Goal: Task Accomplishment & Management: Use online tool/utility

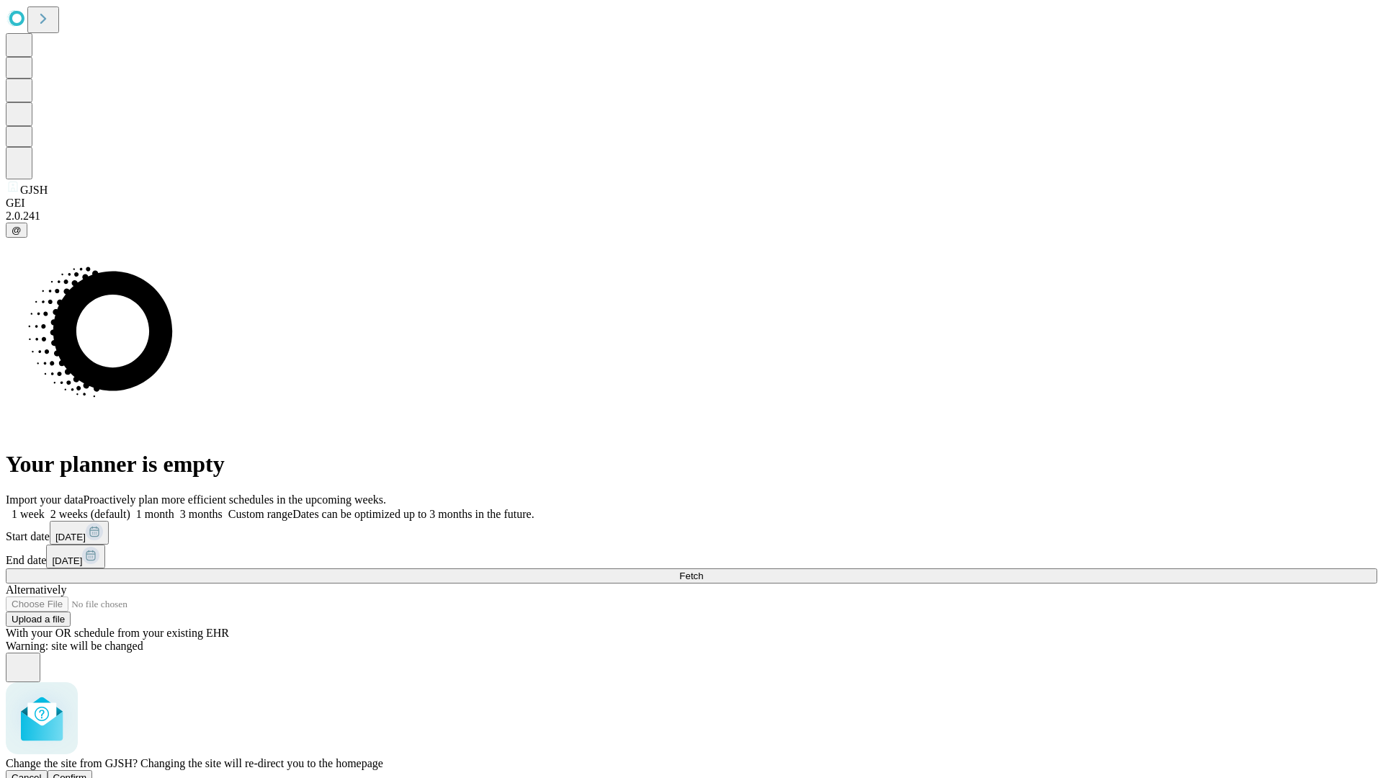
click at [87, 772] on span "Confirm" at bounding box center [70, 777] width 34 height 11
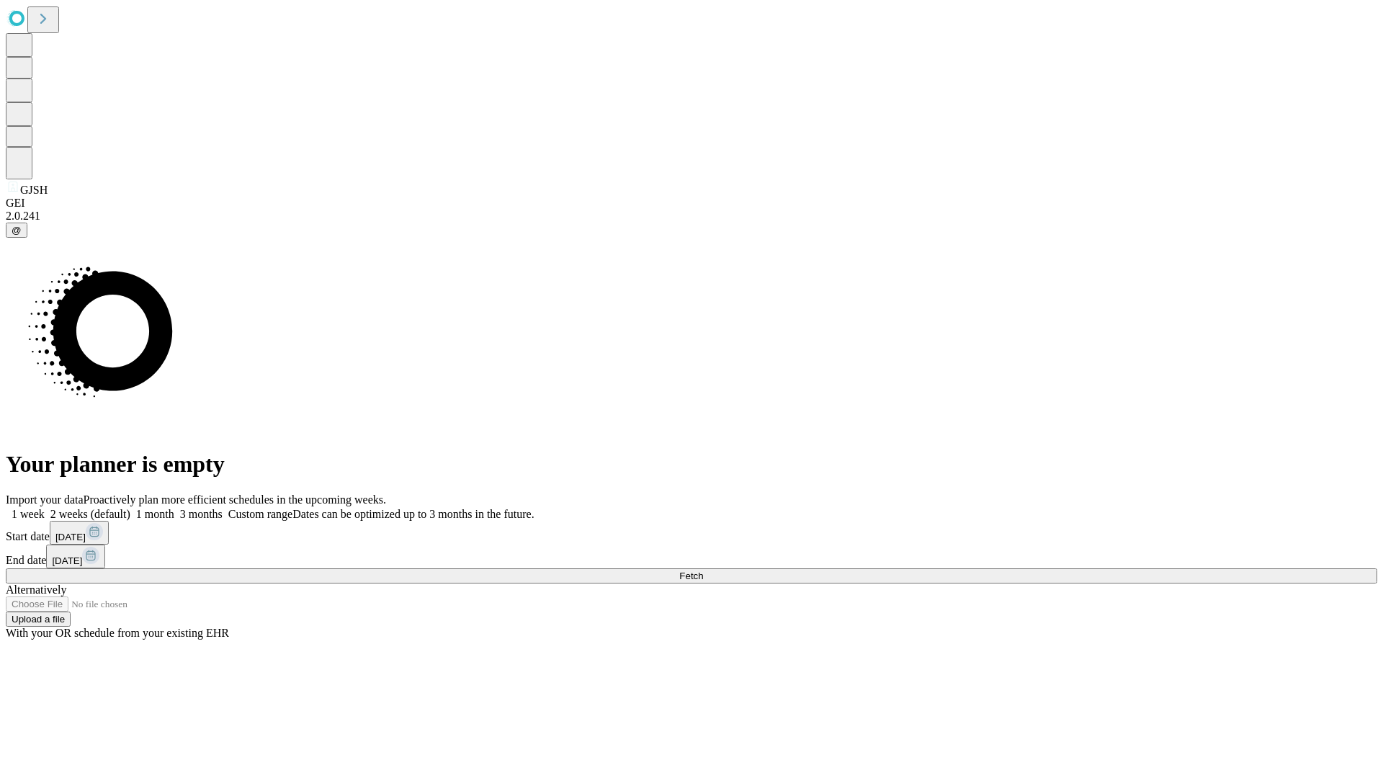
click at [174, 508] on label "1 month" at bounding box center [152, 514] width 44 height 12
click at [703, 570] on span "Fetch" at bounding box center [691, 575] width 24 height 11
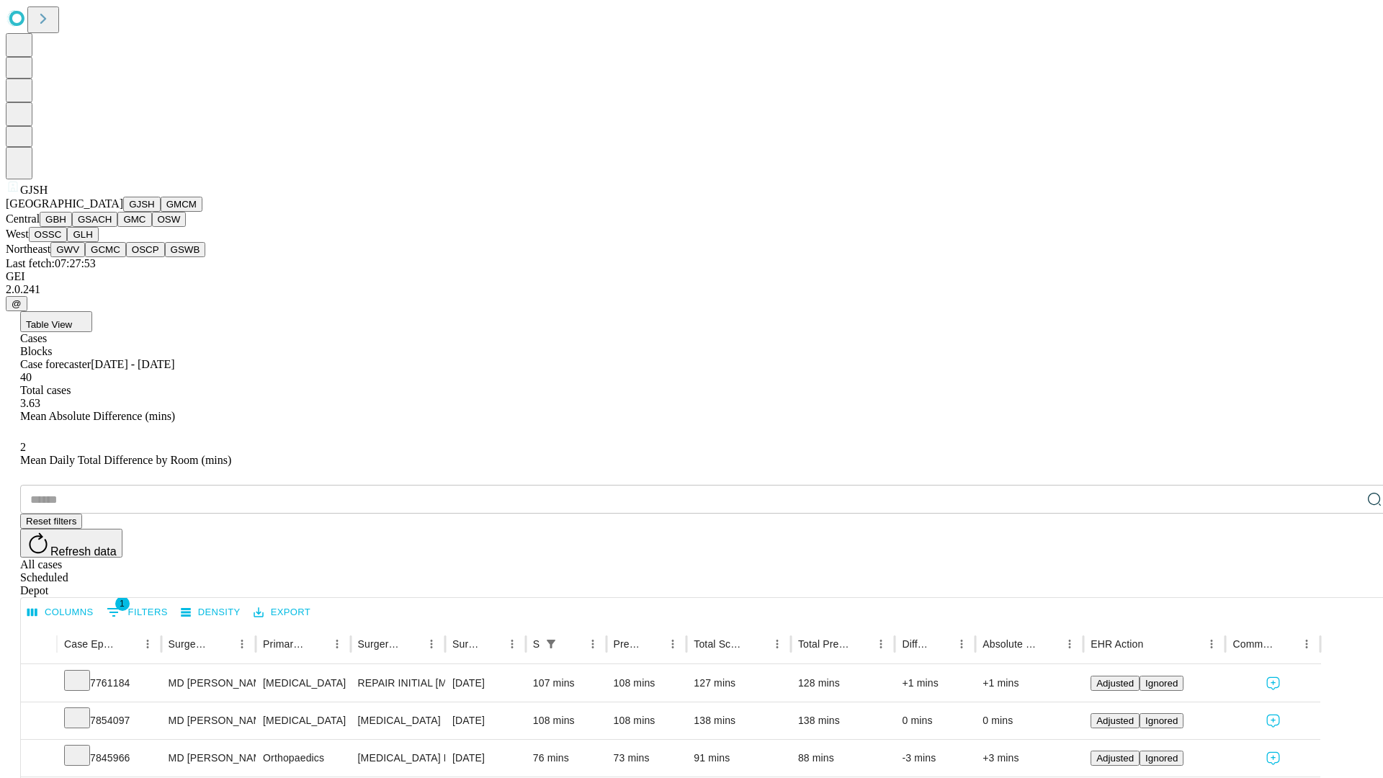
click at [161, 212] on button "GMCM" at bounding box center [182, 204] width 42 height 15
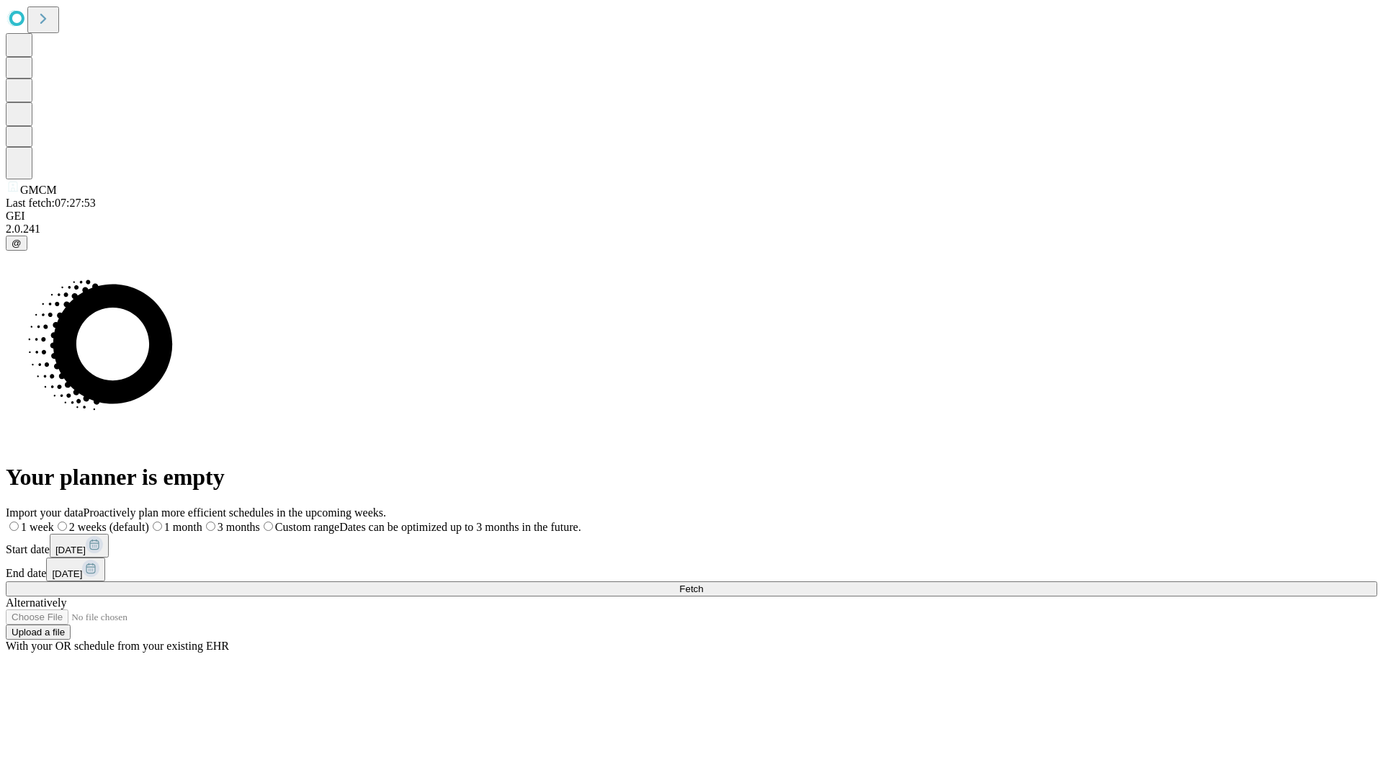
click at [703, 583] on span "Fetch" at bounding box center [691, 588] width 24 height 11
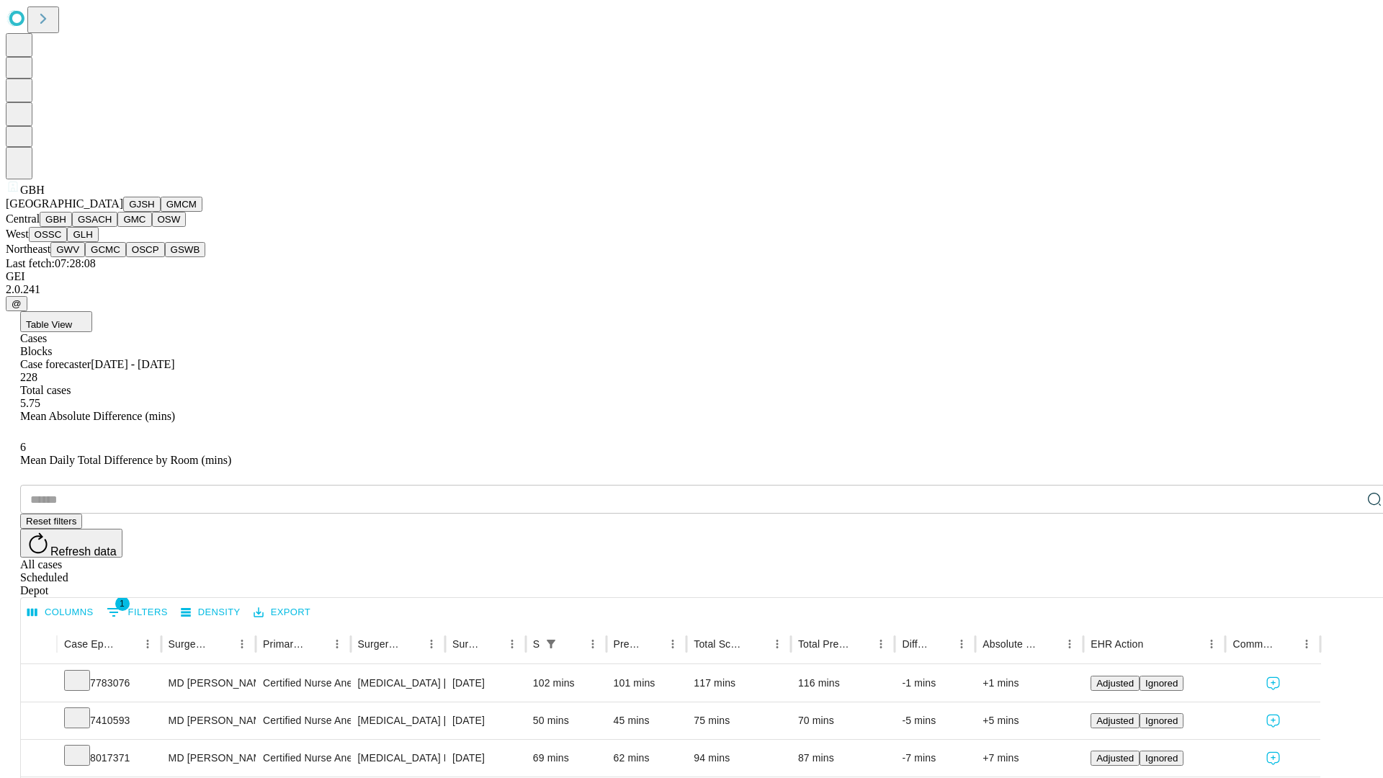
click at [112, 227] on button "GSACH" at bounding box center [94, 219] width 45 height 15
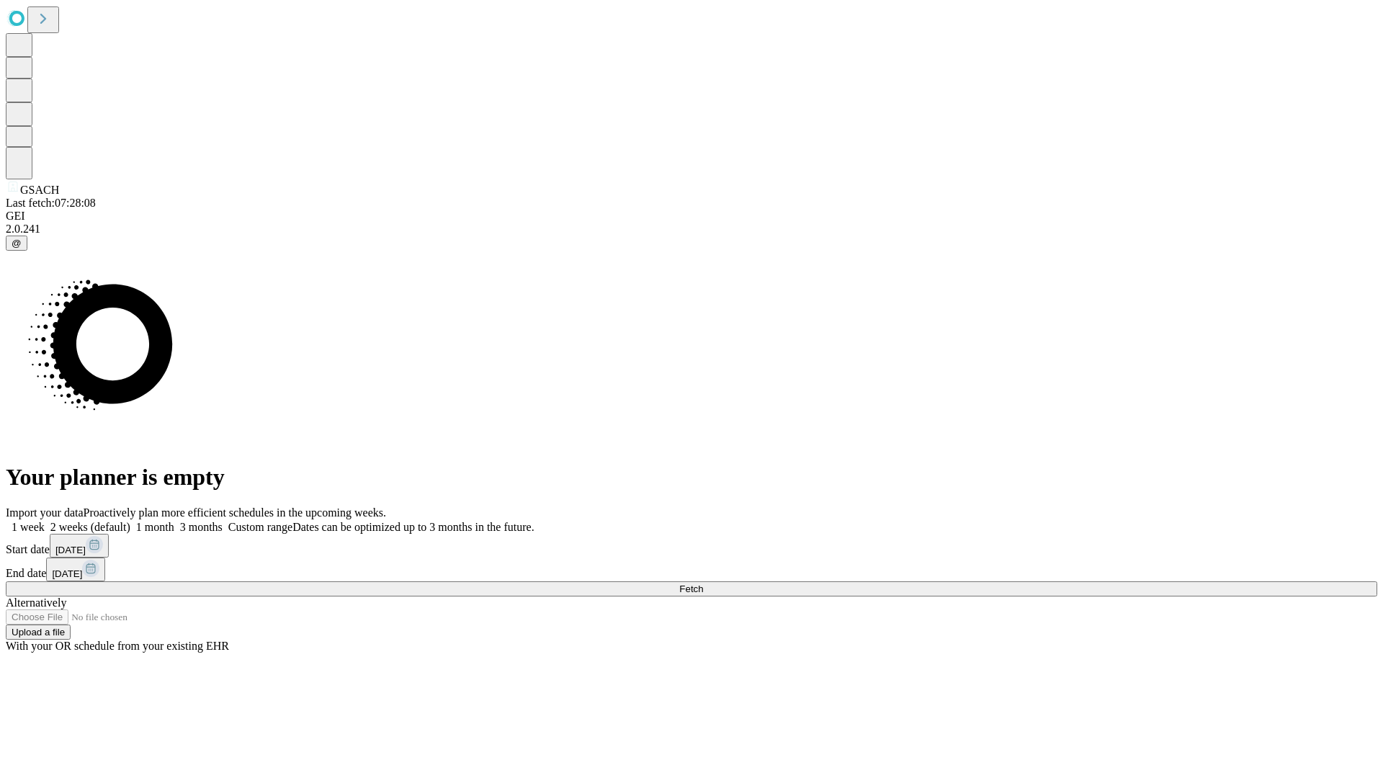
click at [174, 521] on label "1 month" at bounding box center [152, 527] width 44 height 12
click at [703, 583] on span "Fetch" at bounding box center [691, 588] width 24 height 11
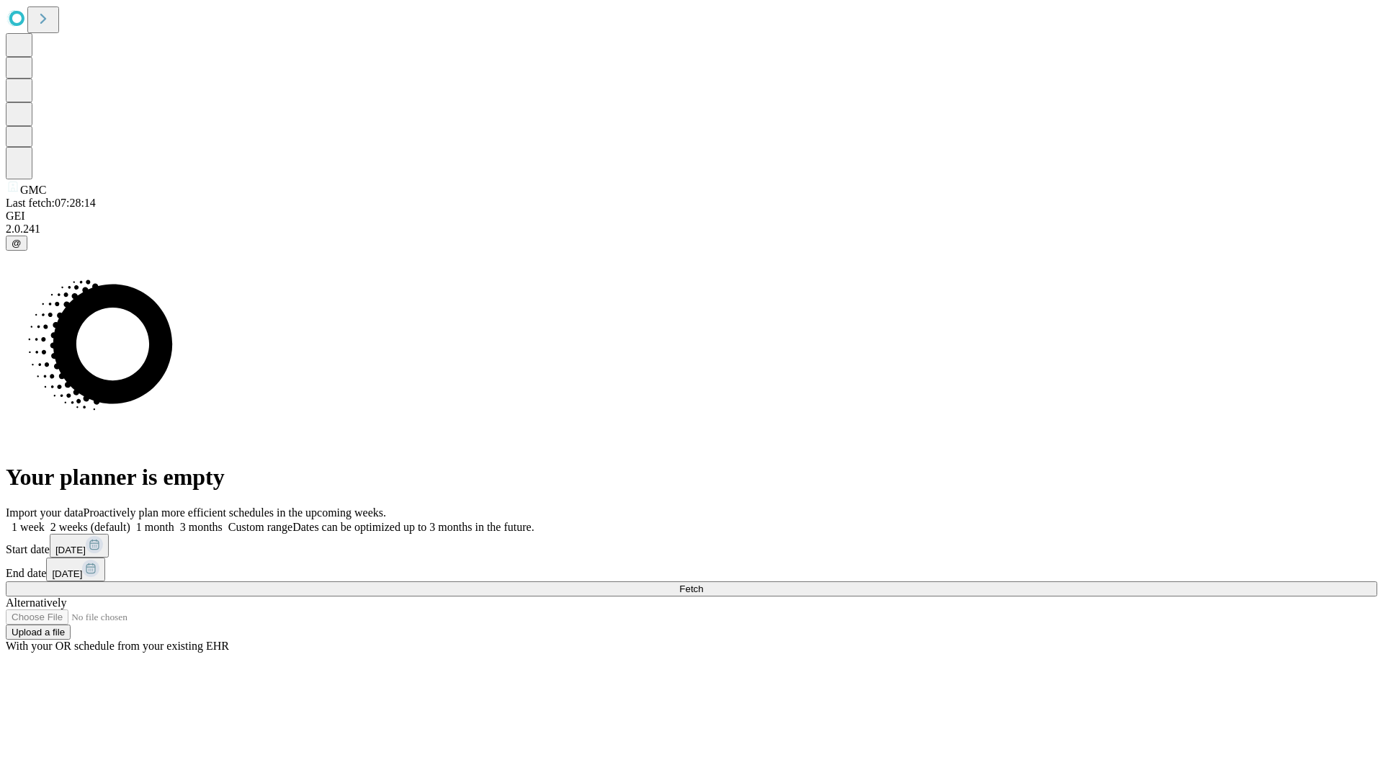
click at [174, 521] on label "1 month" at bounding box center [152, 527] width 44 height 12
click at [703, 583] on span "Fetch" at bounding box center [691, 588] width 24 height 11
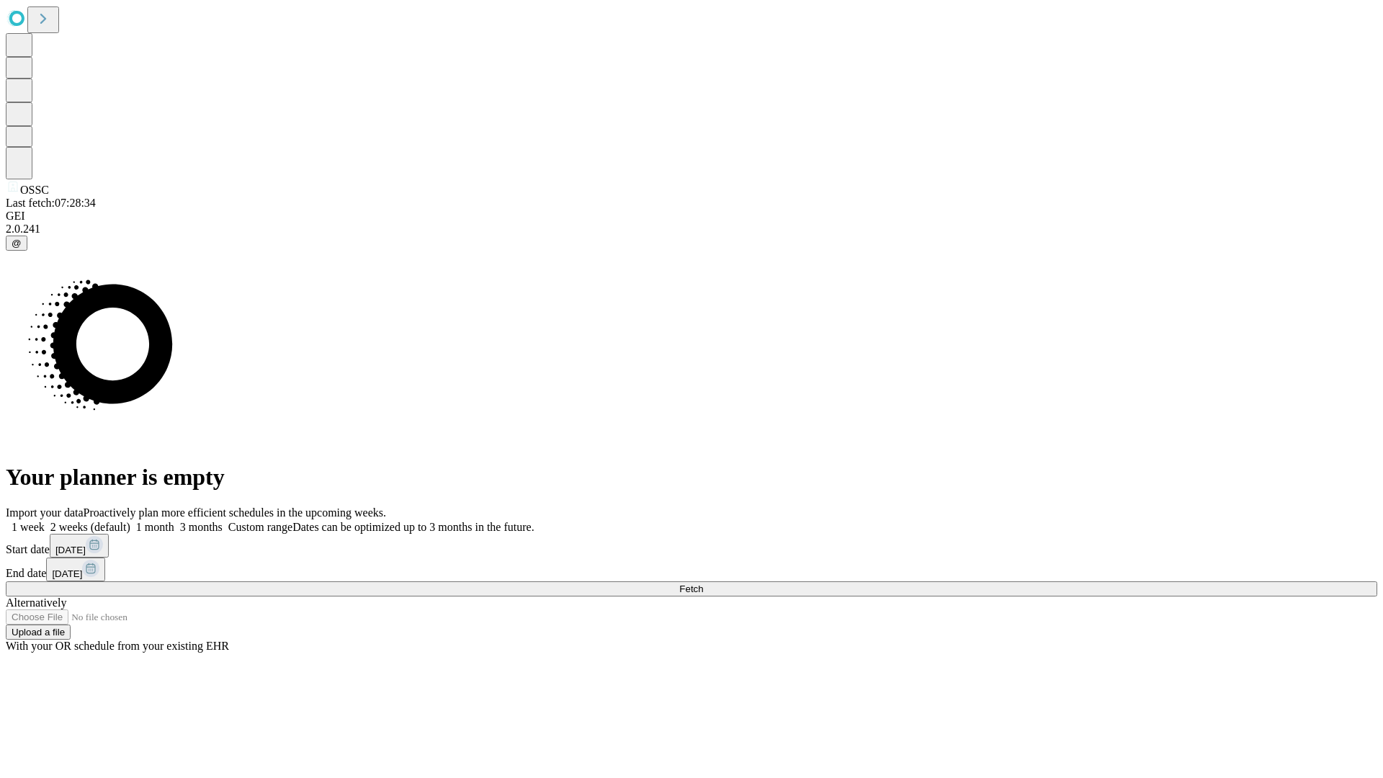
click at [174, 521] on label "1 month" at bounding box center [152, 527] width 44 height 12
click at [703, 583] on span "Fetch" at bounding box center [691, 588] width 24 height 11
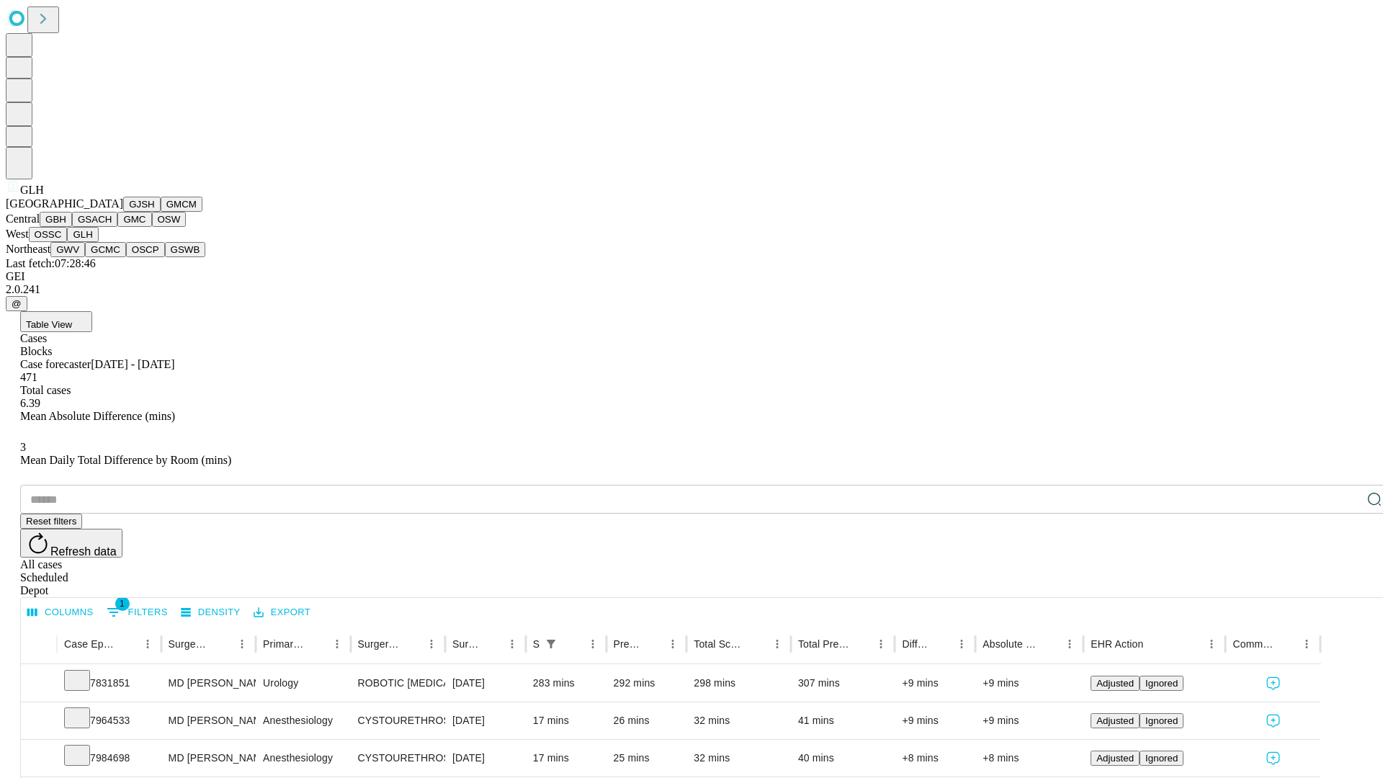
click at [85, 257] on button "GWV" at bounding box center [67, 249] width 35 height 15
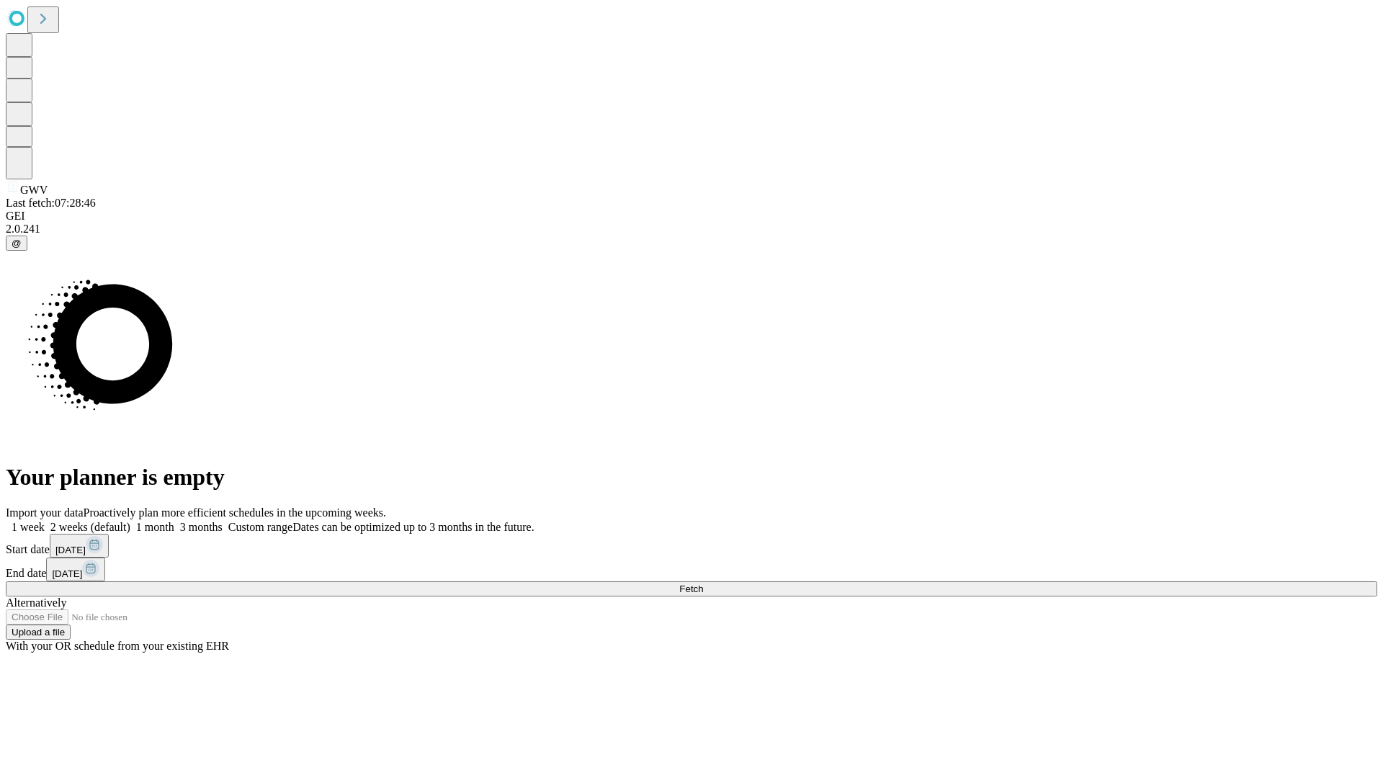
click at [174, 521] on label "1 month" at bounding box center [152, 527] width 44 height 12
click at [703, 583] on span "Fetch" at bounding box center [691, 588] width 24 height 11
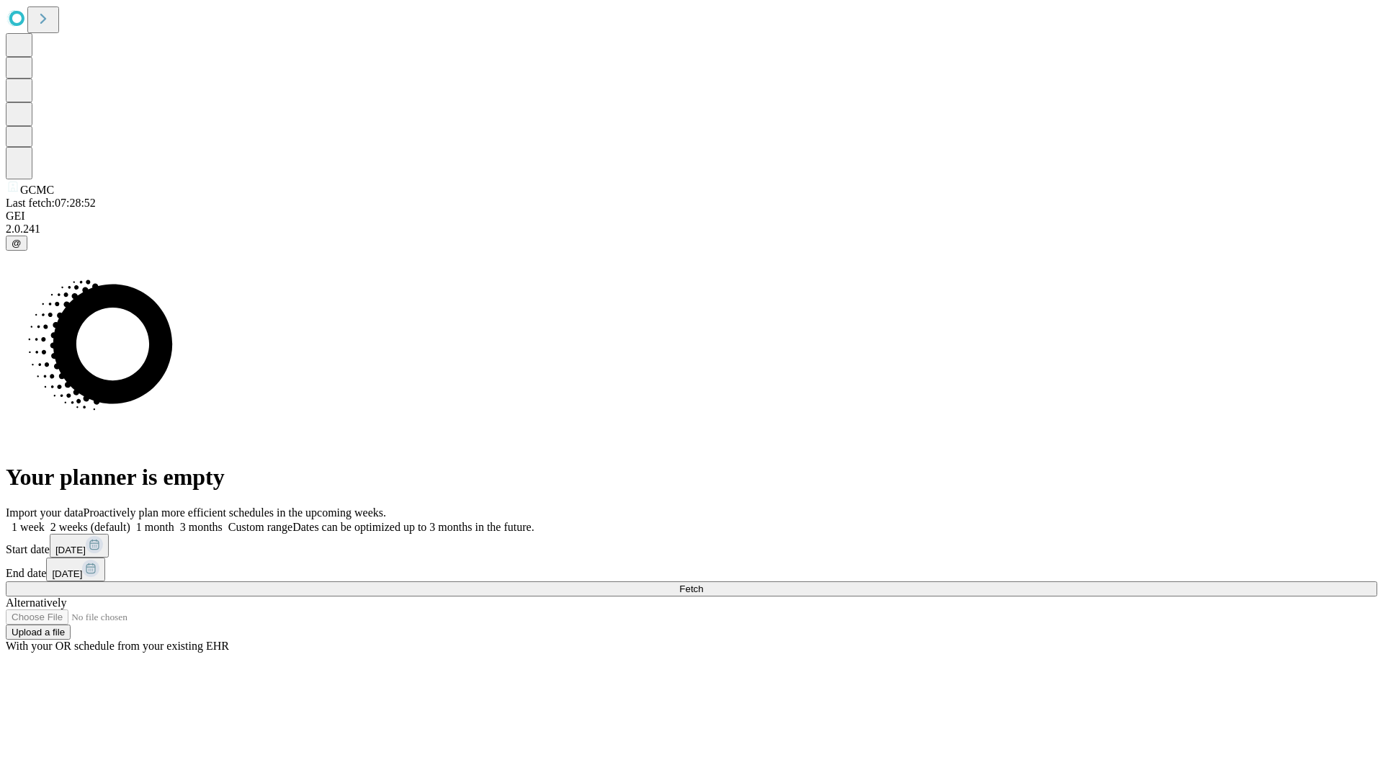
click at [174, 521] on label "1 month" at bounding box center [152, 527] width 44 height 12
click at [703, 583] on span "Fetch" at bounding box center [691, 588] width 24 height 11
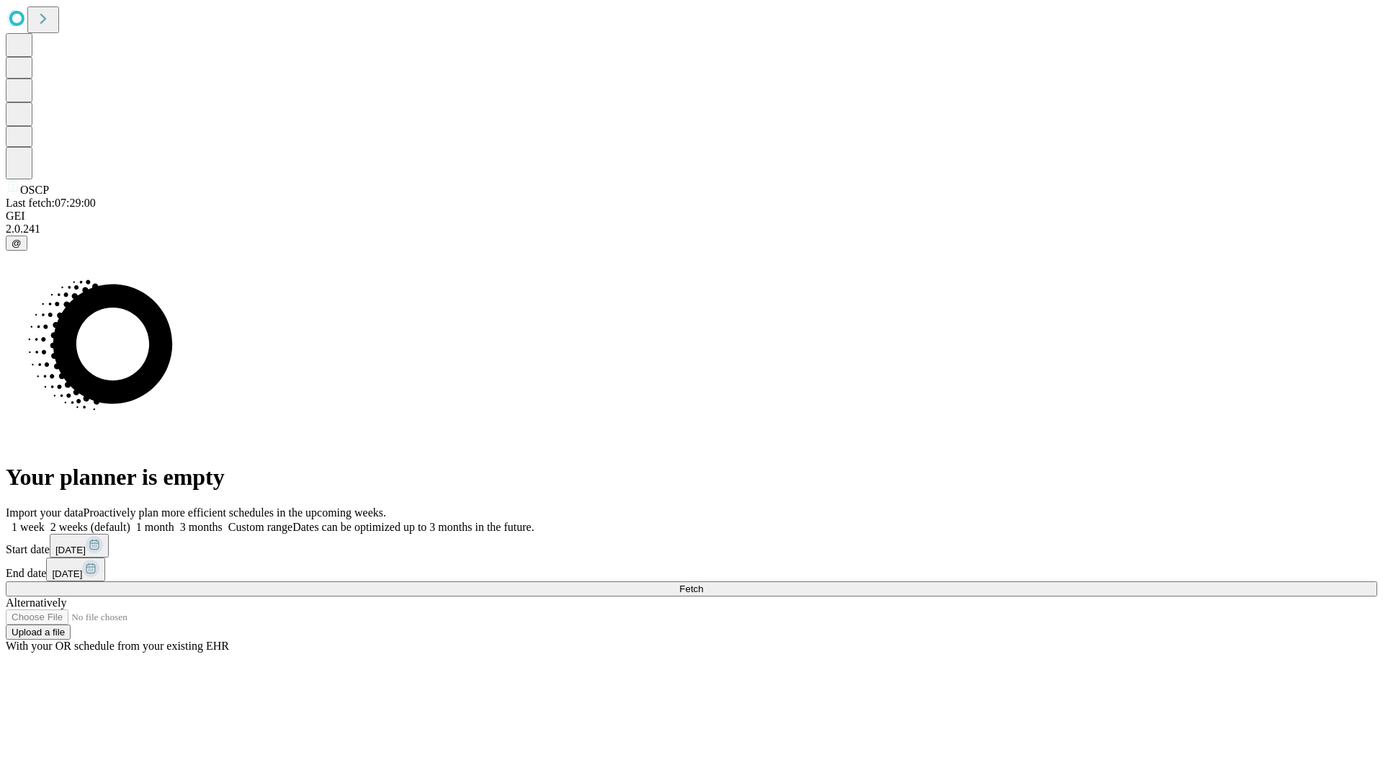
click at [174, 521] on label "1 month" at bounding box center [152, 527] width 44 height 12
click at [703, 583] on span "Fetch" at bounding box center [691, 588] width 24 height 11
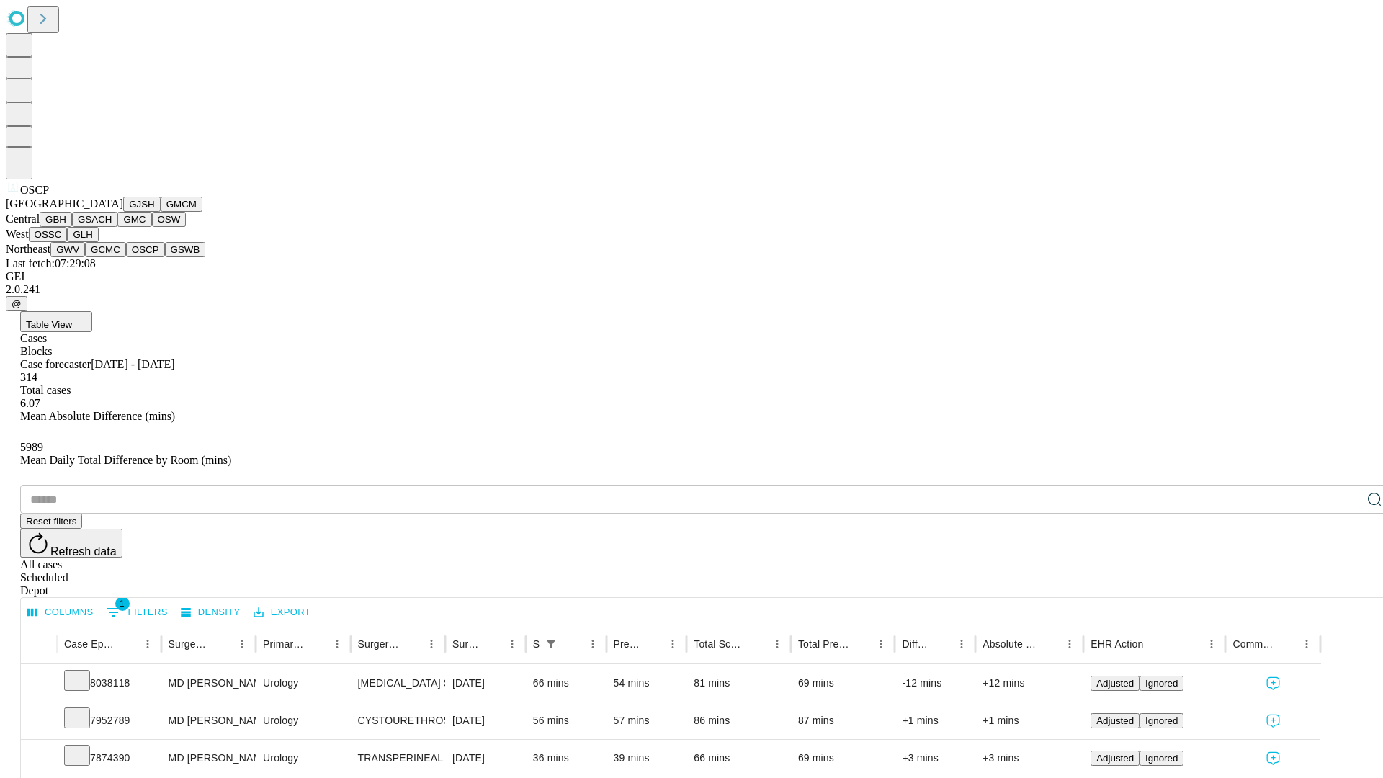
click at [165, 257] on button "GSWB" at bounding box center [185, 249] width 41 height 15
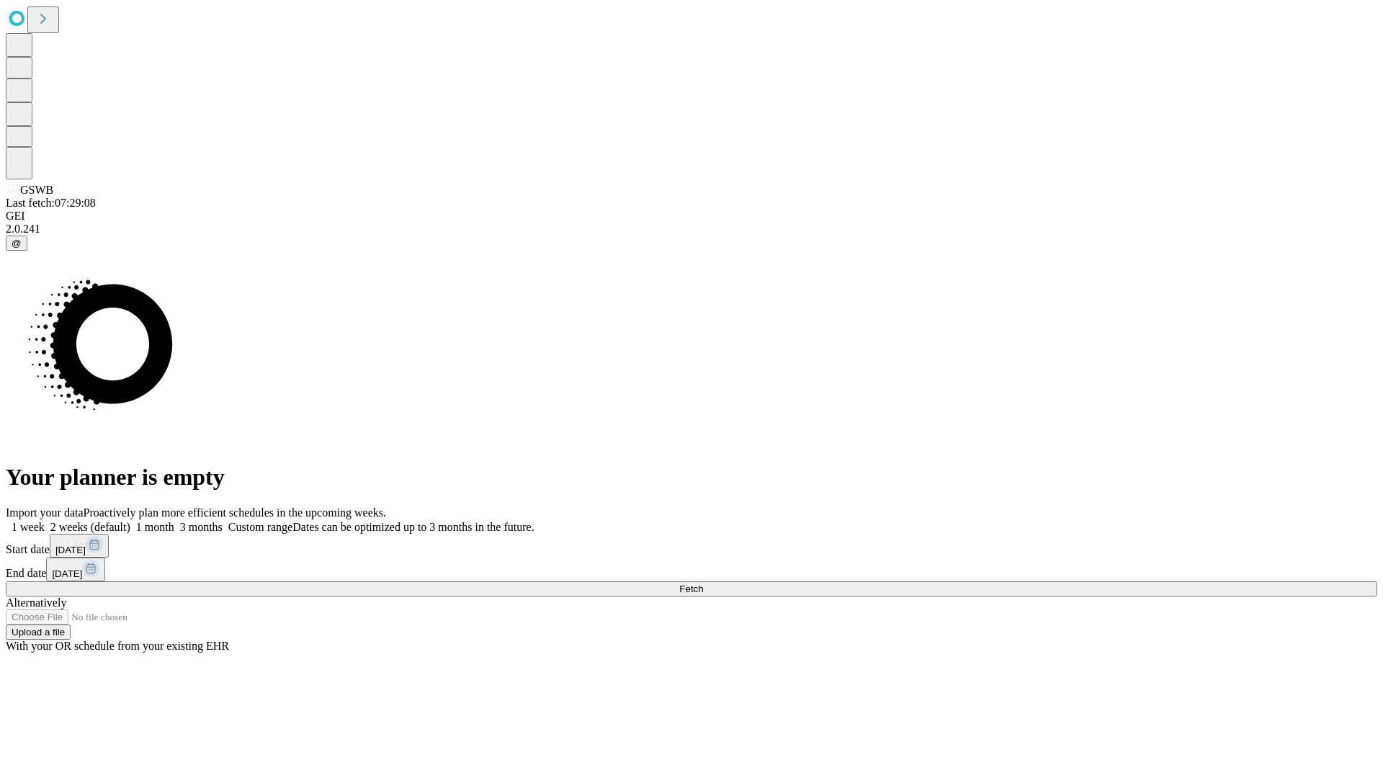
click at [174, 521] on label "1 month" at bounding box center [152, 527] width 44 height 12
click at [703, 583] on span "Fetch" at bounding box center [691, 588] width 24 height 11
